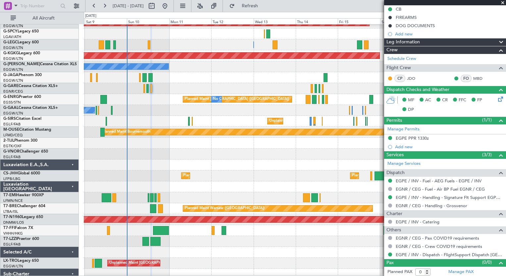
scroll to position [43, 0]
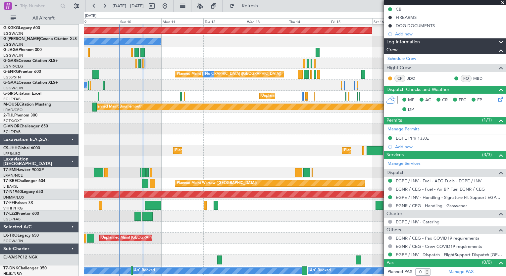
click at [180, 207] on div "A/C Unavailable [GEOGRAPHIC_DATA] ([GEOGRAPHIC_DATA]) AOG Maint [GEOGRAPHIC_DAT…" at bounding box center [295, 128] width 422 height 295
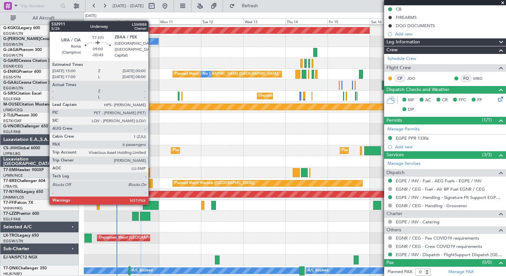
click at [151, 203] on div at bounding box center [151, 205] width 16 height 9
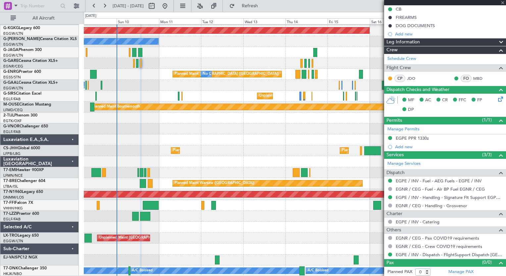
type input "-00:45"
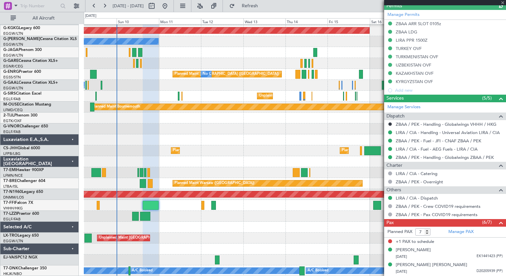
scroll to position [295, 0]
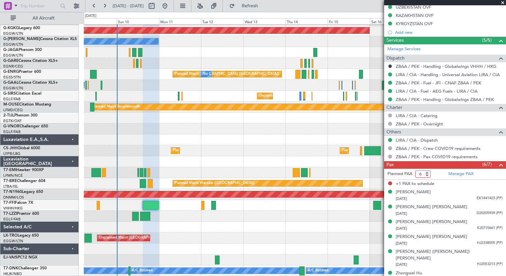
click at [428, 174] on input "6" at bounding box center [422, 174] width 15 height 7
click at [428, 174] on input "5" at bounding box center [422, 174] width 15 height 7
type input "6"
click at [428, 172] on input "6" at bounding box center [422, 174] width 15 height 7
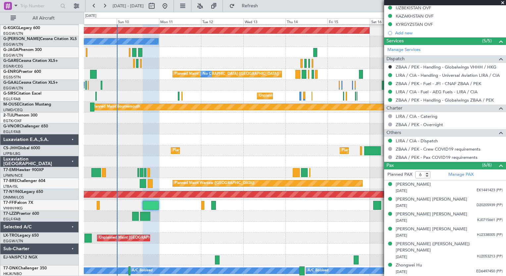
scroll to position [286, 0]
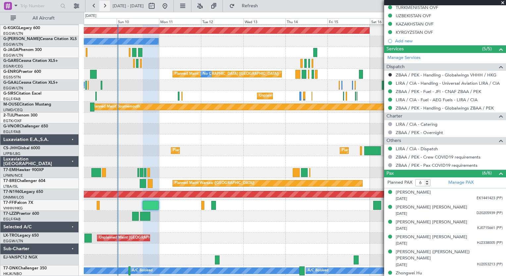
click at [103, 5] on button at bounding box center [104, 6] width 11 height 11
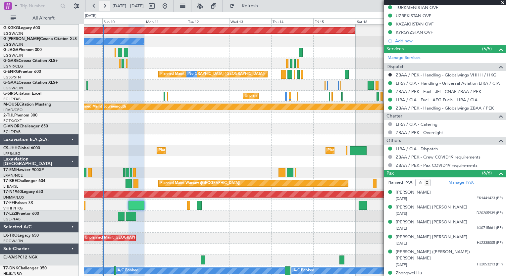
scroll to position [32, 0]
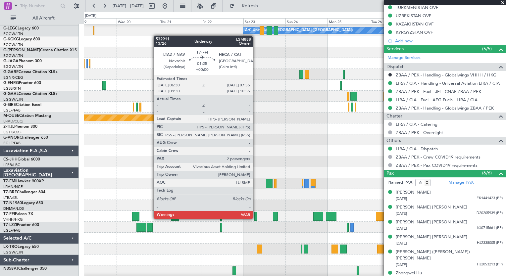
click at [256, 218] on div at bounding box center [255, 216] width 3 height 9
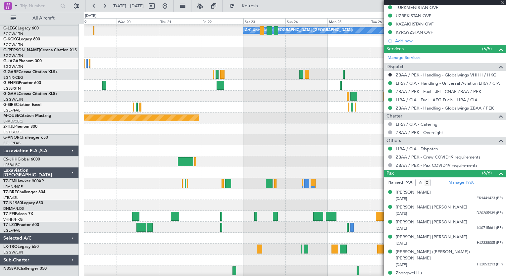
type input "2"
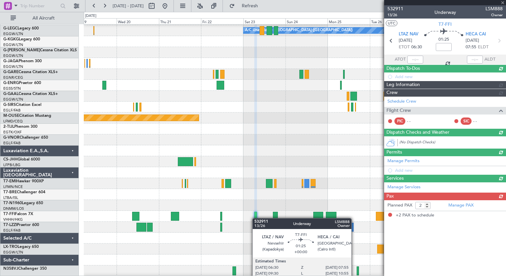
scroll to position [0, 0]
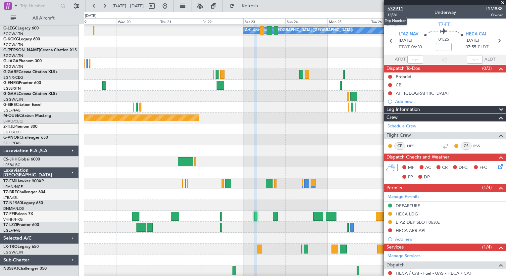
click at [398, 7] on span "532911" at bounding box center [395, 8] width 16 height 7
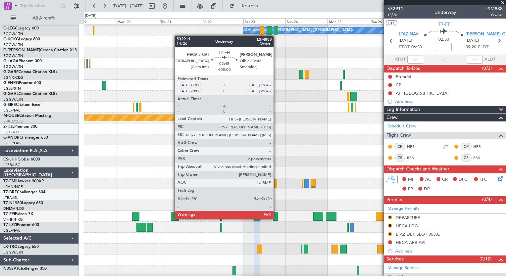
click at [276, 218] on div at bounding box center [275, 216] width 5 height 9
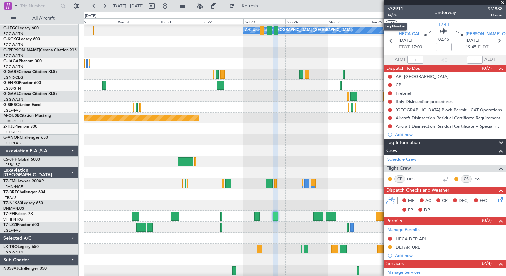
click at [394, 13] on span "14/26" at bounding box center [395, 15] width 16 height 6
click at [255, 6] on button "Refresh" at bounding box center [246, 6] width 40 height 11
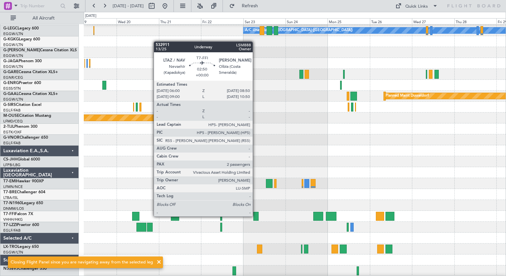
click at [256, 216] on div at bounding box center [255, 216] width 5 height 9
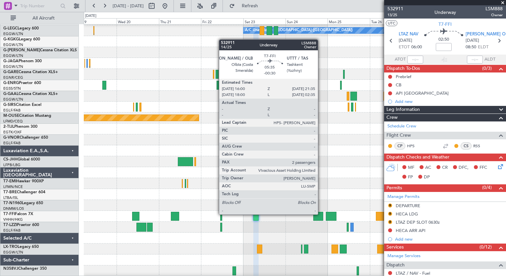
click at [321, 214] on div at bounding box center [318, 216] width 10 height 9
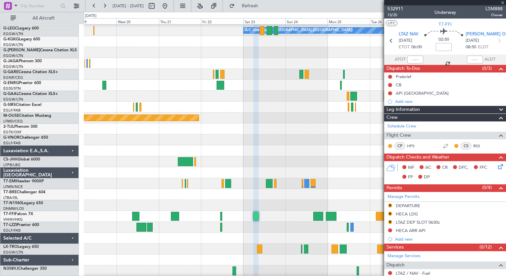
type input "-00:30"
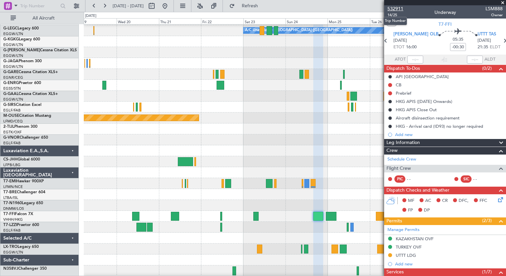
click at [398, 9] on span "532911" at bounding box center [395, 8] width 16 height 7
click at [259, 1] on button "Refresh" at bounding box center [246, 6] width 40 height 11
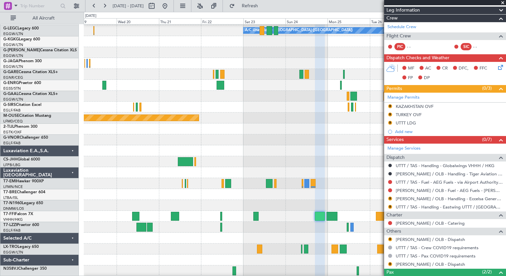
scroll to position [150, 0]
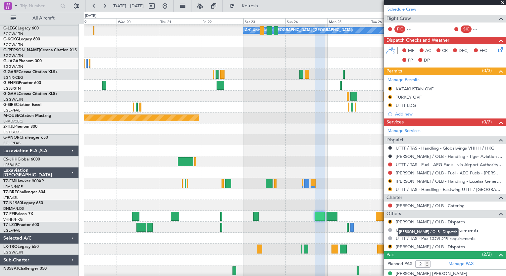
click at [424, 222] on link "[PERSON_NAME] / OLB - Dispatch" at bounding box center [430, 222] width 69 height 6
click at [94, 5] on button at bounding box center [94, 6] width 11 height 11
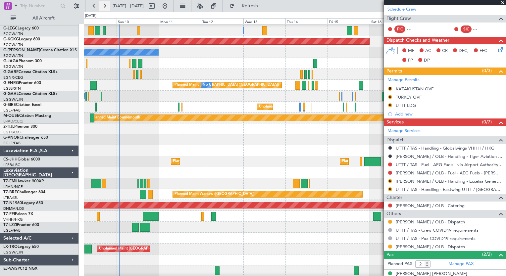
click at [104, 9] on button at bounding box center [104, 6] width 11 height 11
